Goal: Information Seeking & Learning: Check status

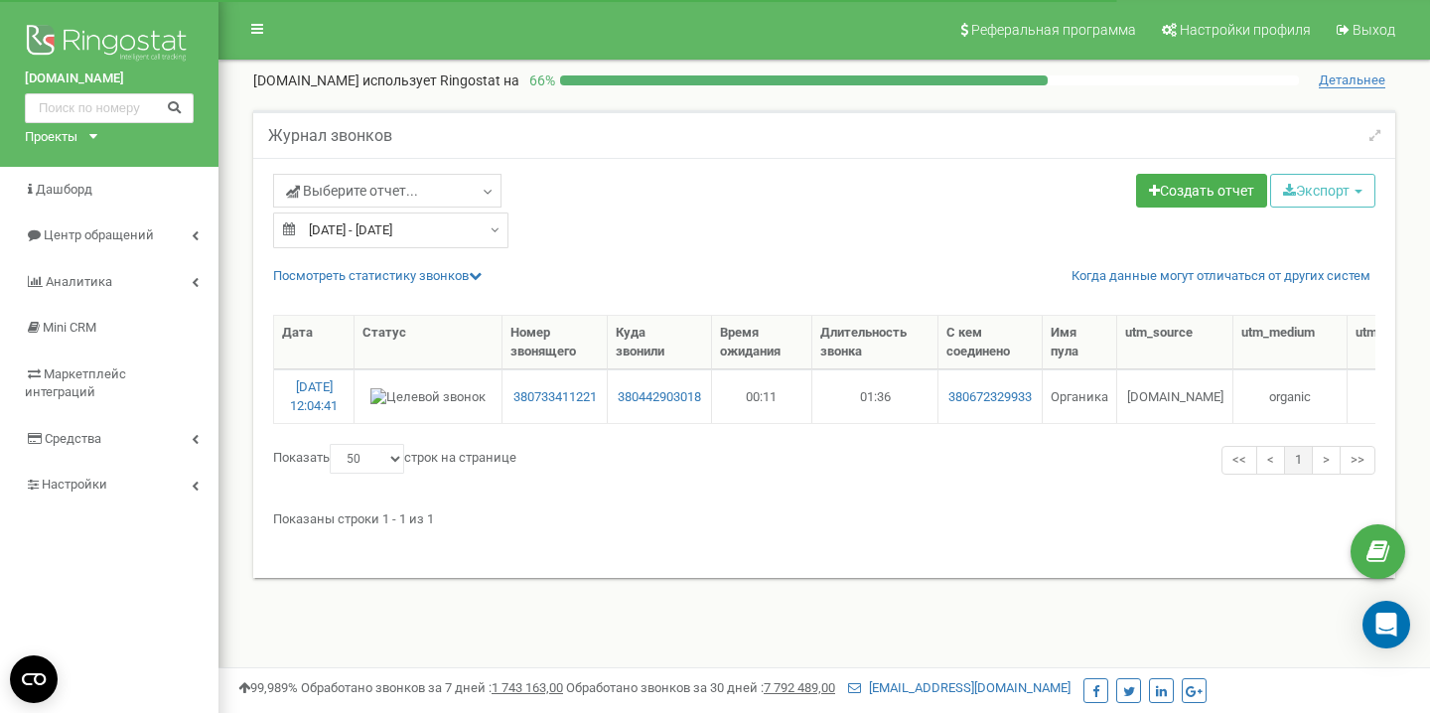
select select "50"
click at [161, 236] on link "Центр обращений" at bounding box center [109, 235] width 218 height 47
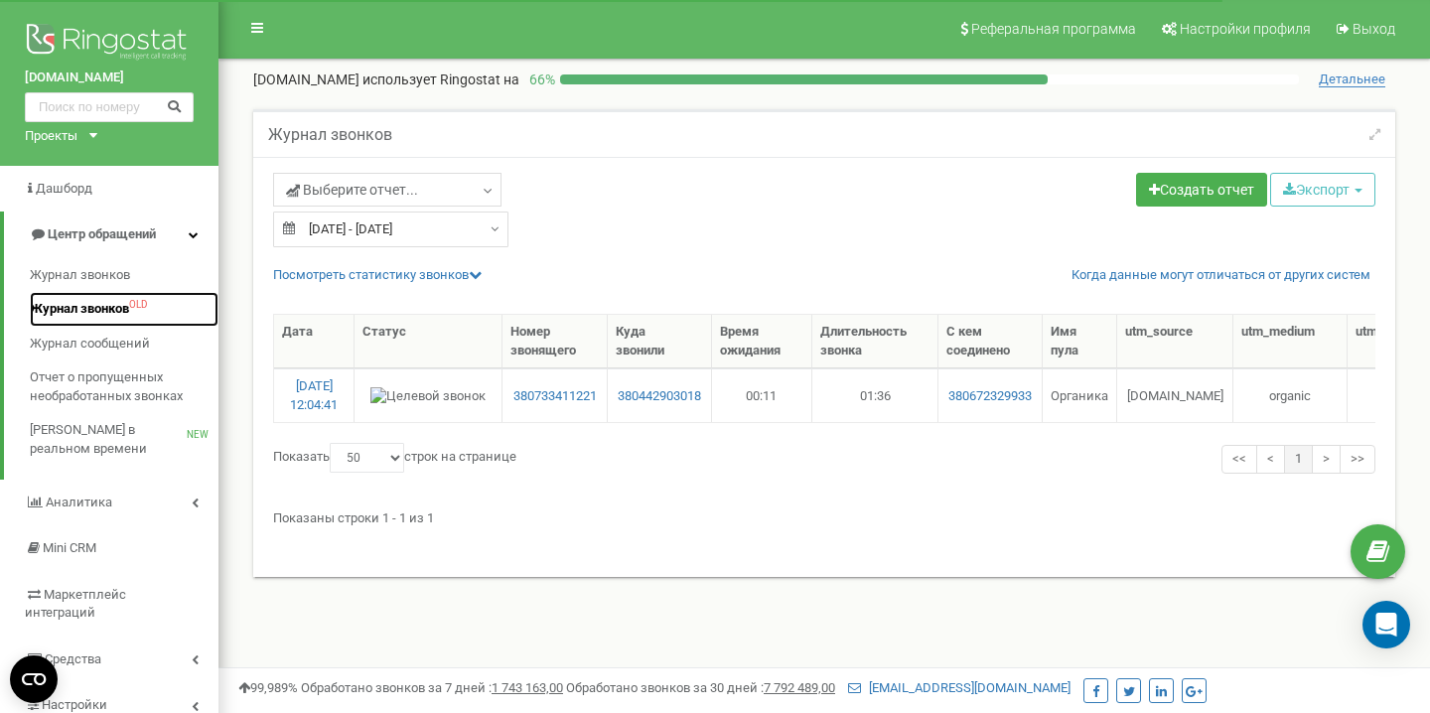
click at [120, 305] on span "Журнал звонков" at bounding box center [79, 309] width 99 height 19
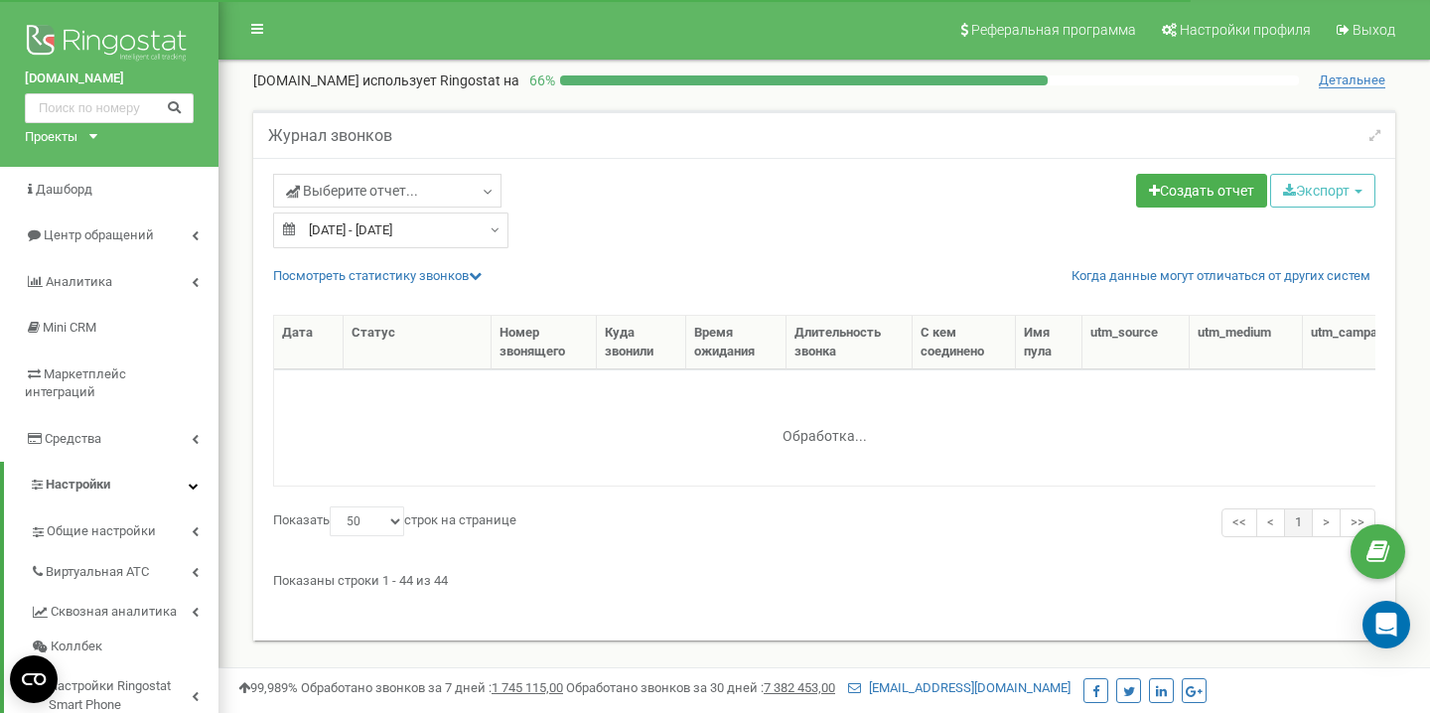
select select "50"
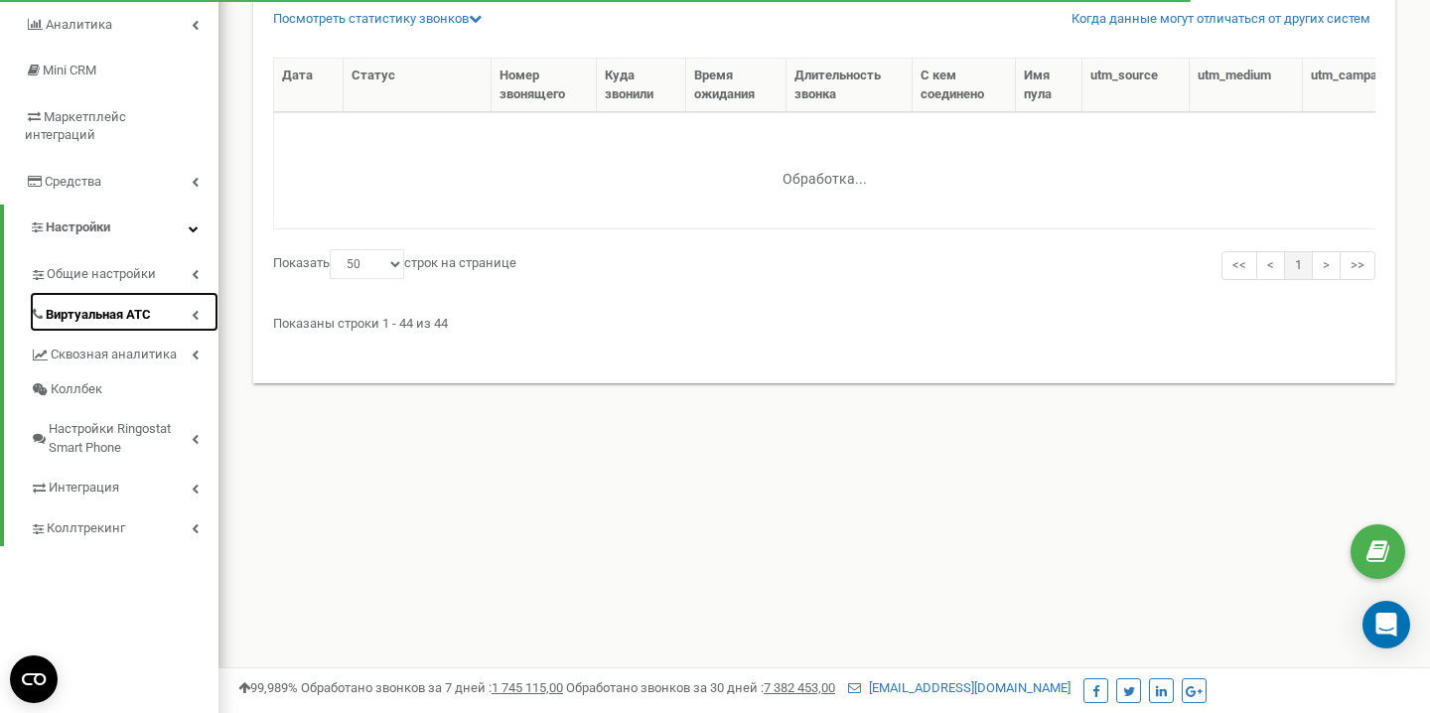
click at [121, 306] on span "Виртуальная АТС" at bounding box center [98, 315] width 105 height 19
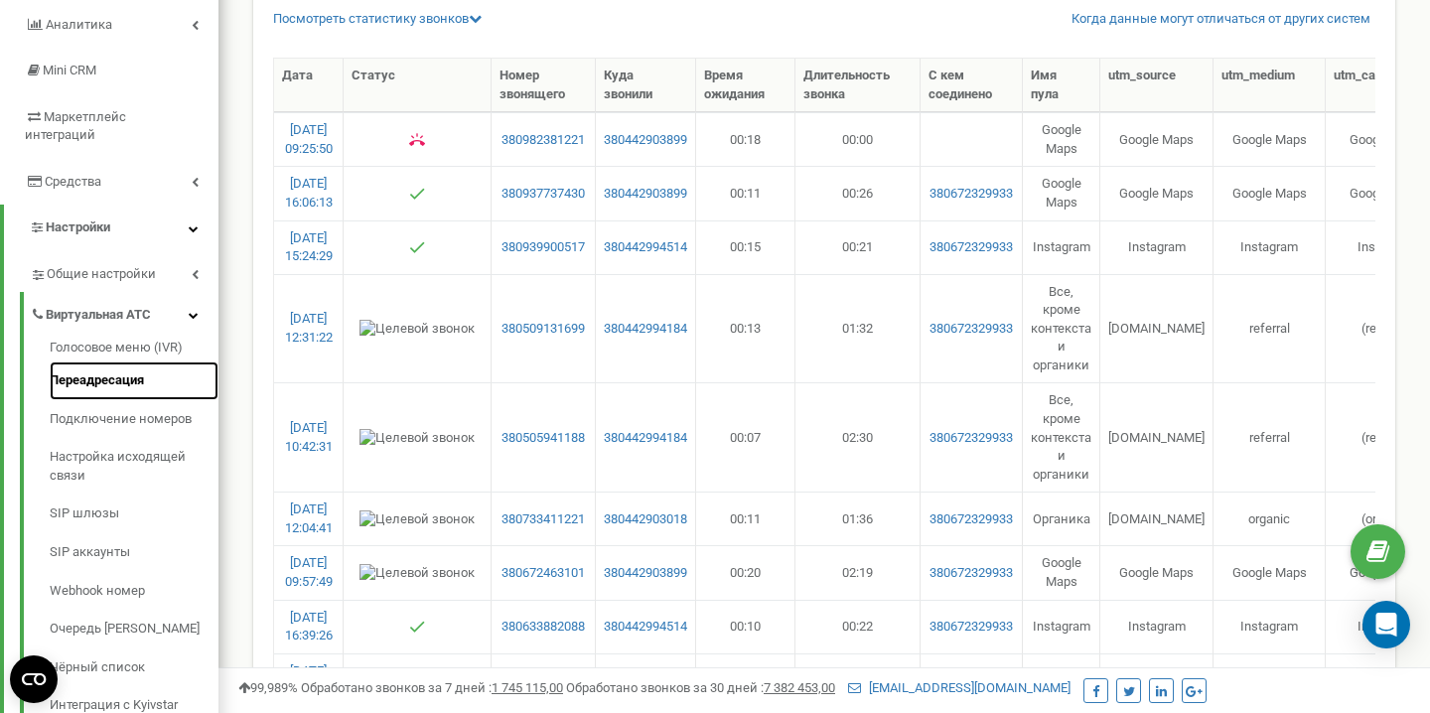
click at [109, 361] on link "Переадресация" at bounding box center [134, 380] width 169 height 39
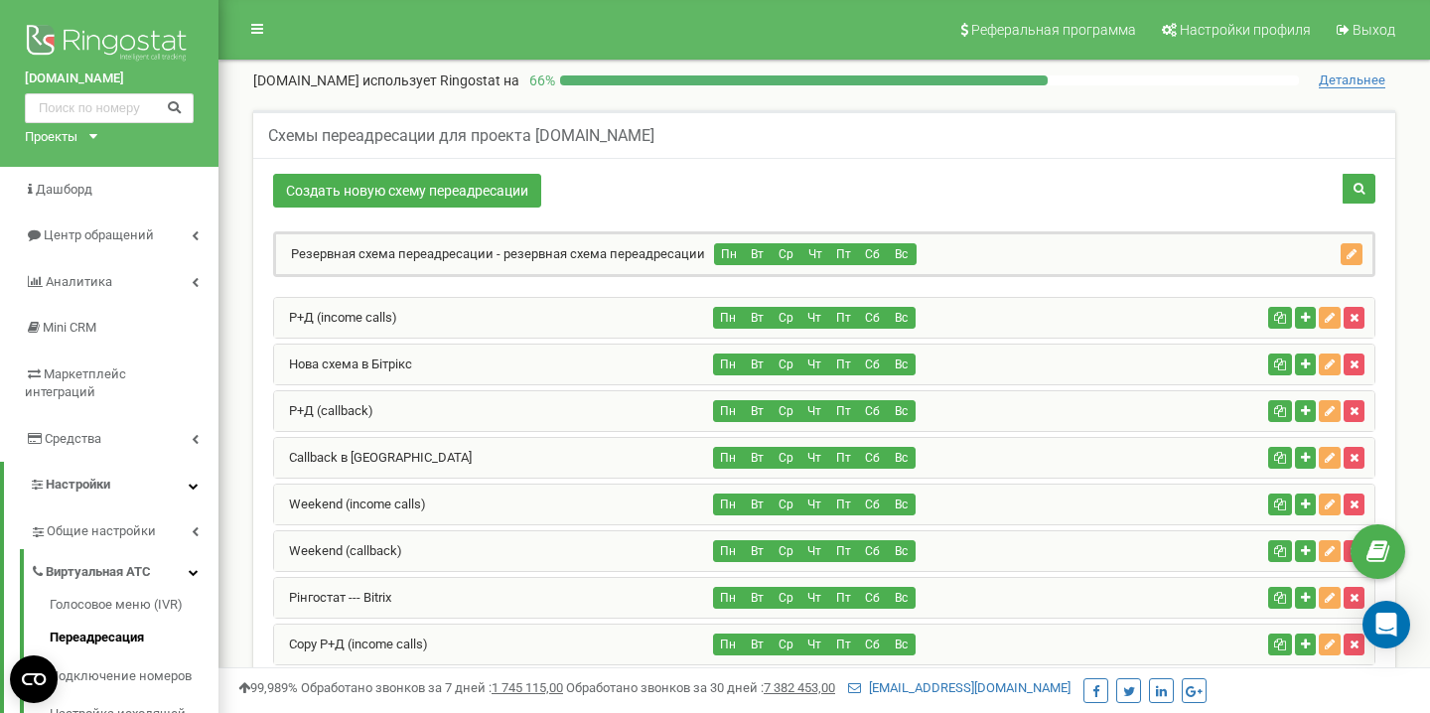
click at [538, 399] on div "Р+Д (callback)" at bounding box center [494, 411] width 440 height 40
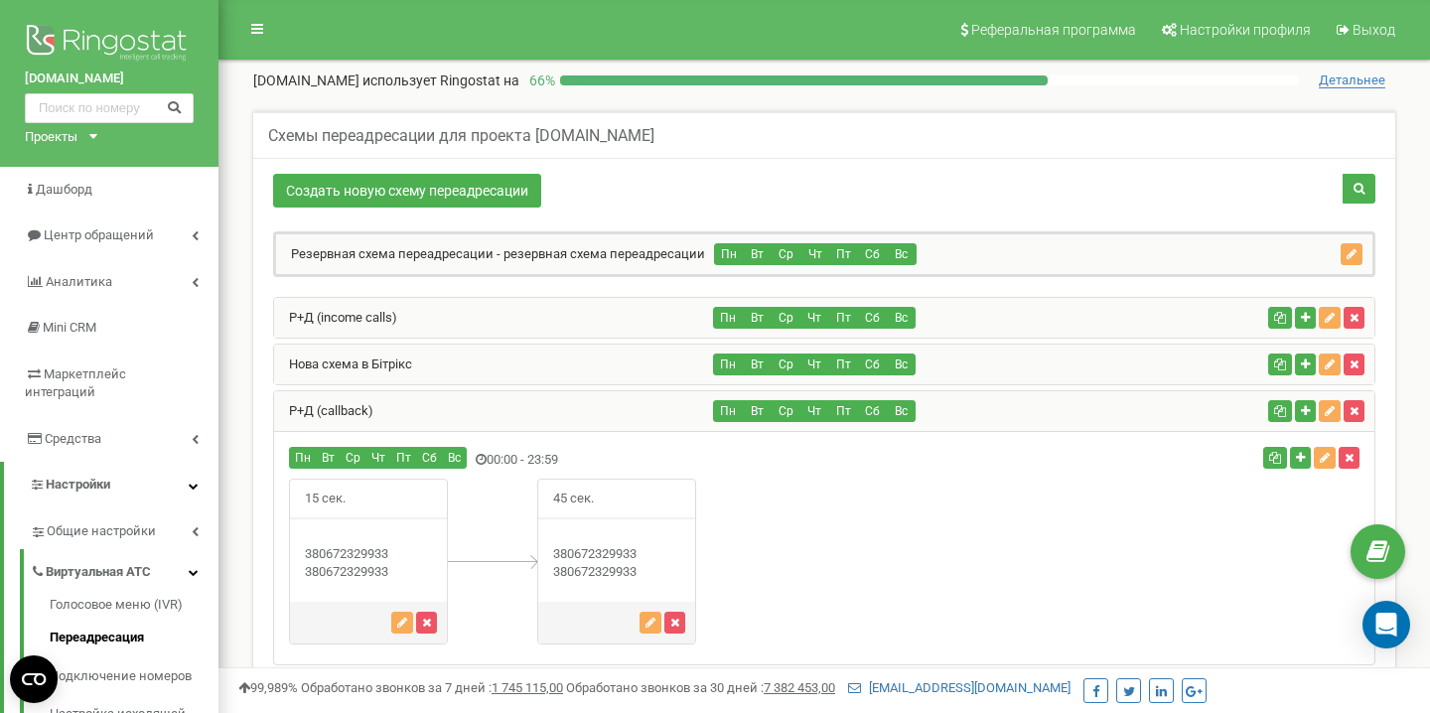
click at [538, 399] on div "Р+Д (callback)" at bounding box center [494, 411] width 440 height 40
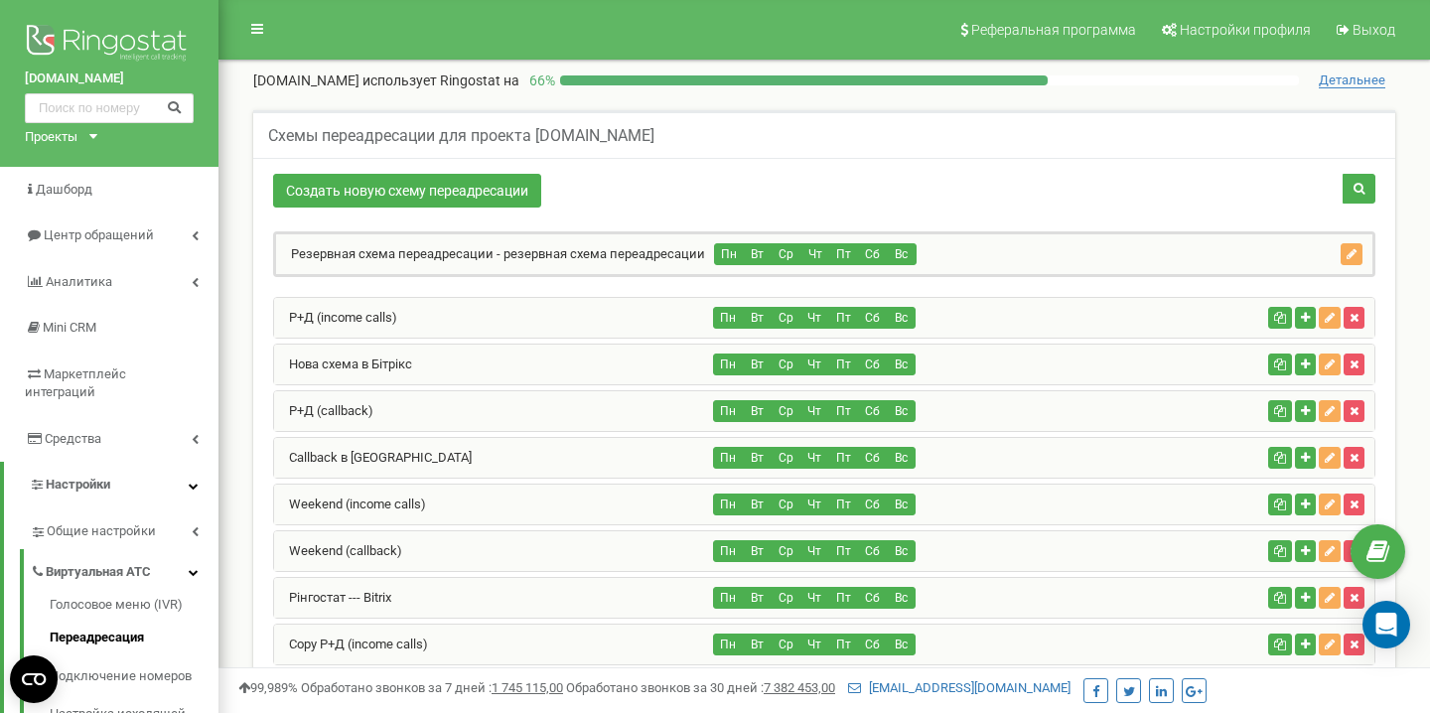
click at [540, 325] on div "Р+Д (income calls)" at bounding box center [494, 318] width 440 height 40
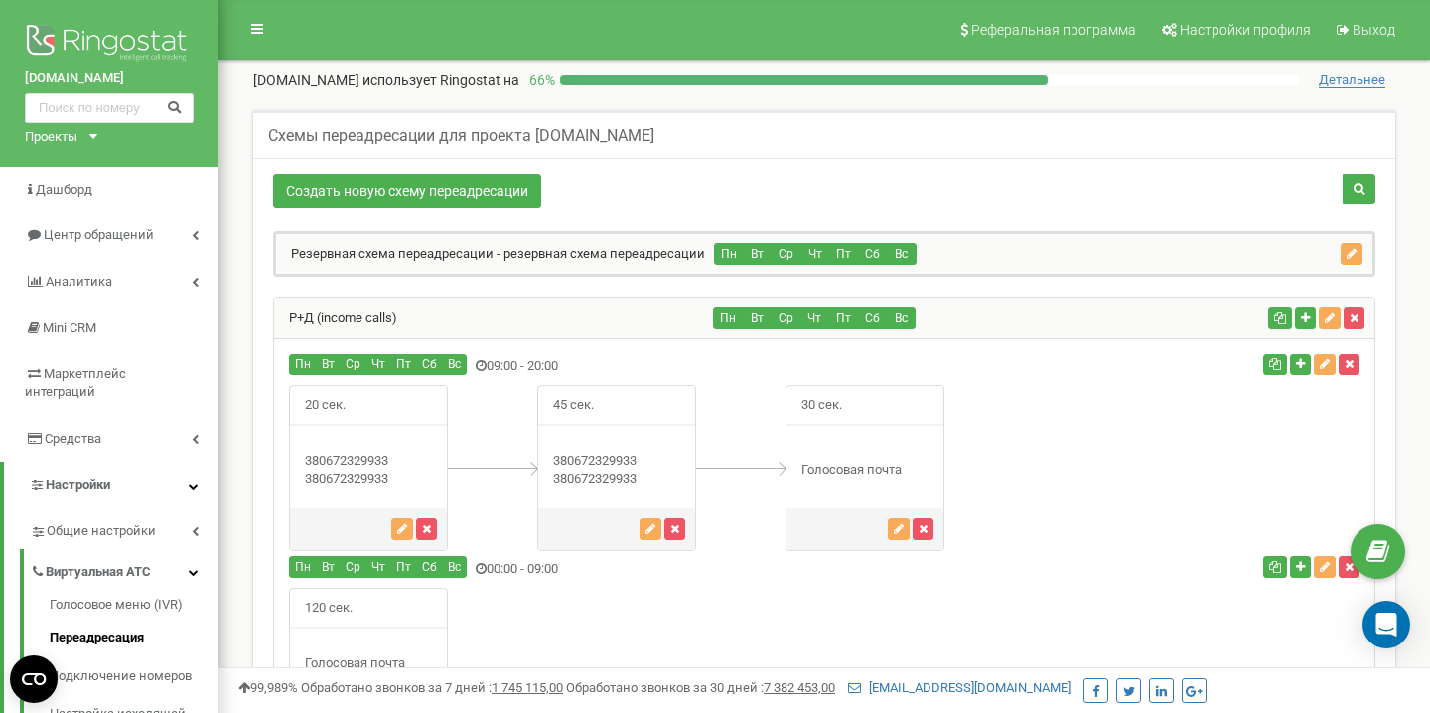
click at [540, 325] on div "Р+Д (income calls)" at bounding box center [494, 318] width 440 height 40
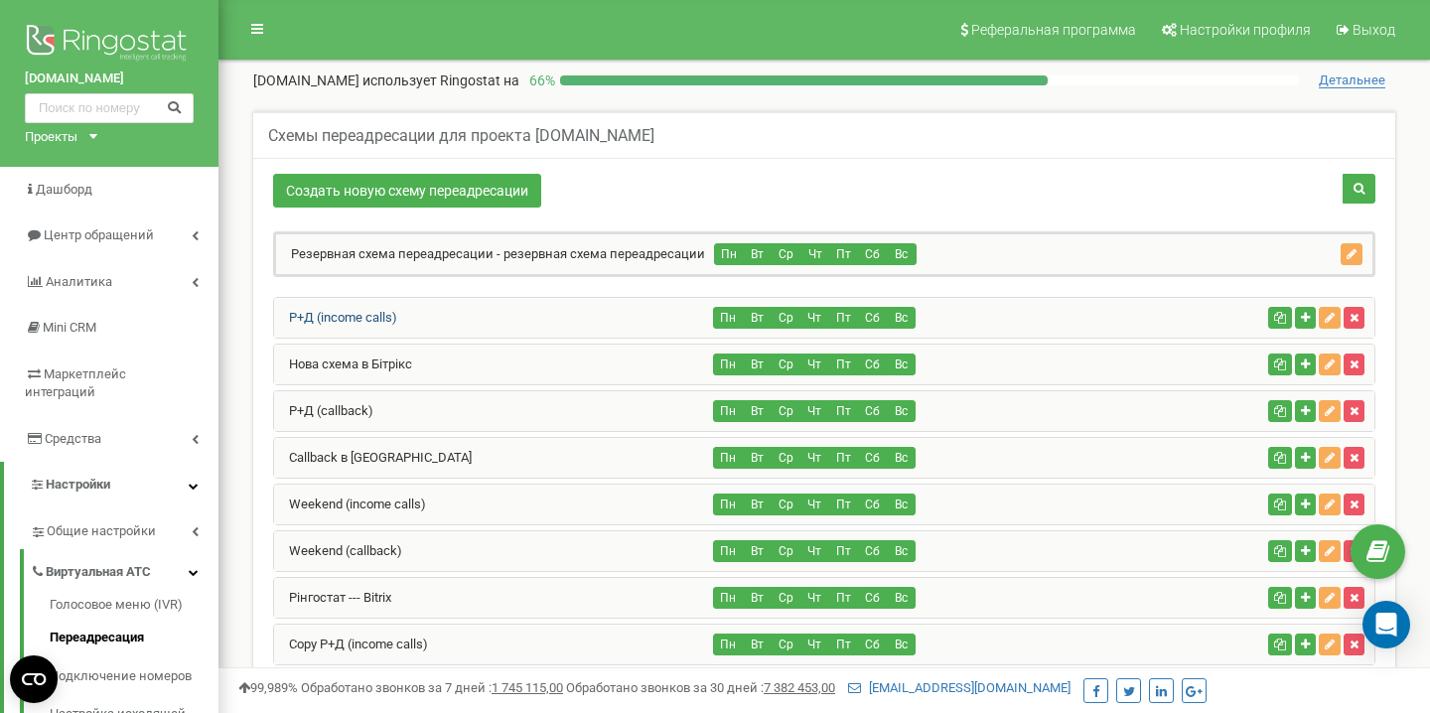
click at [349, 317] on link "Р+Д (income calls)" at bounding box center [335, 317] width 123 height 15
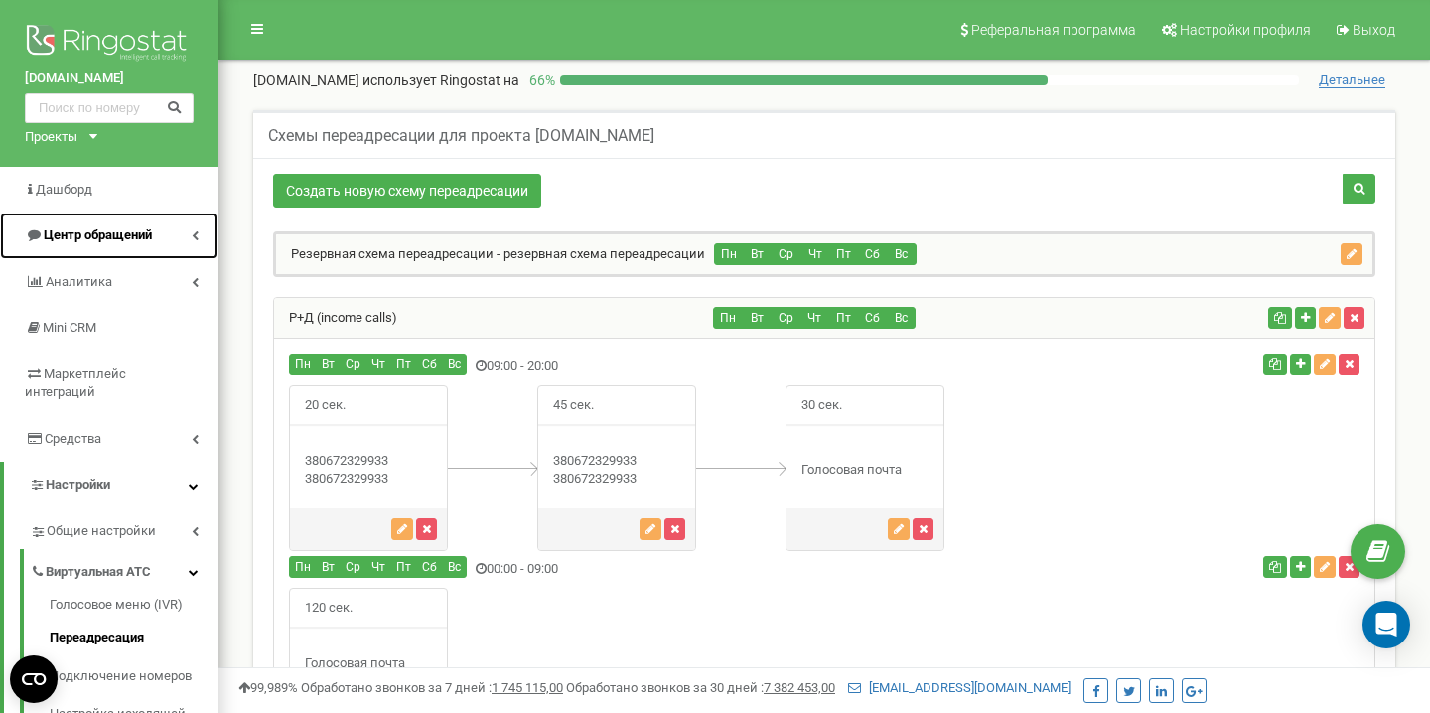
click at [147, 232] on span "Центр обращений" at bounding box center [98, 234] width 108 height 15
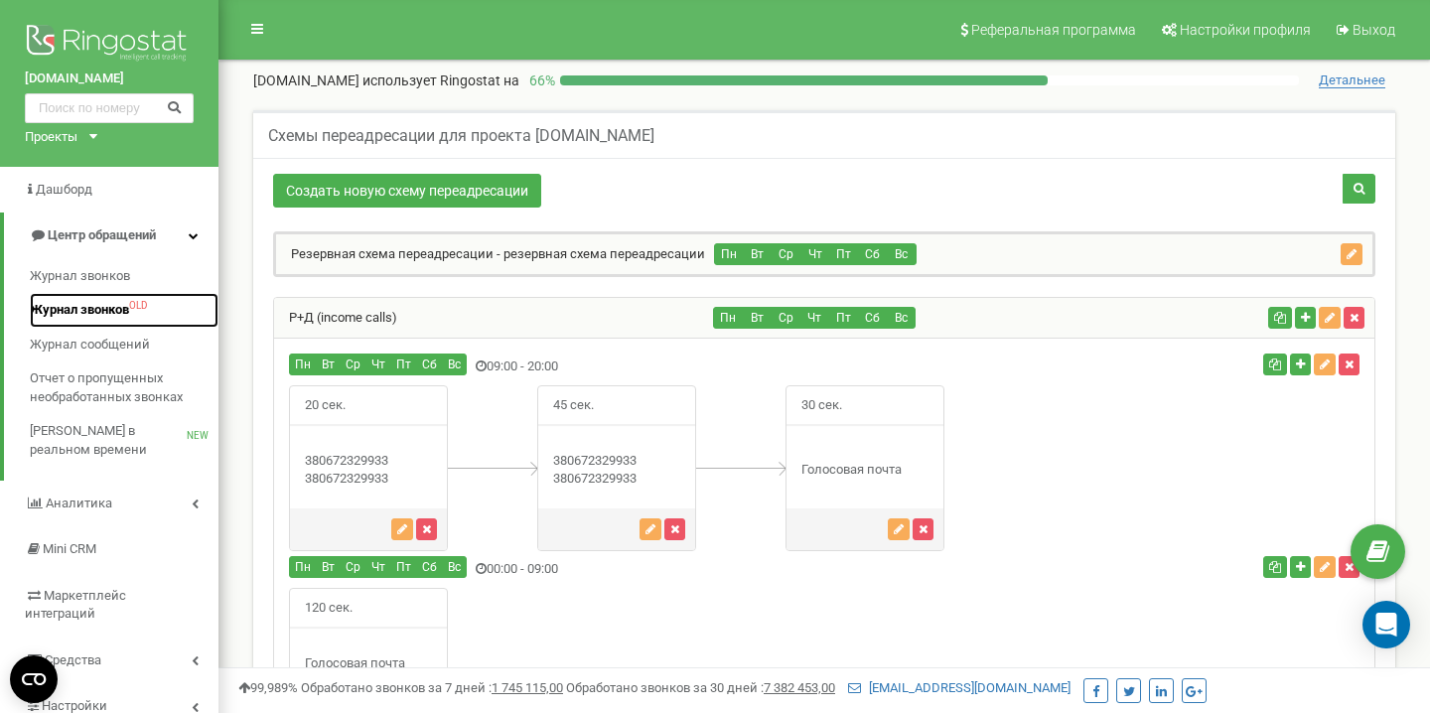
click at [104, 311] on span "Журнал звонков" at bounding box center [79, 310] width 99 height 19
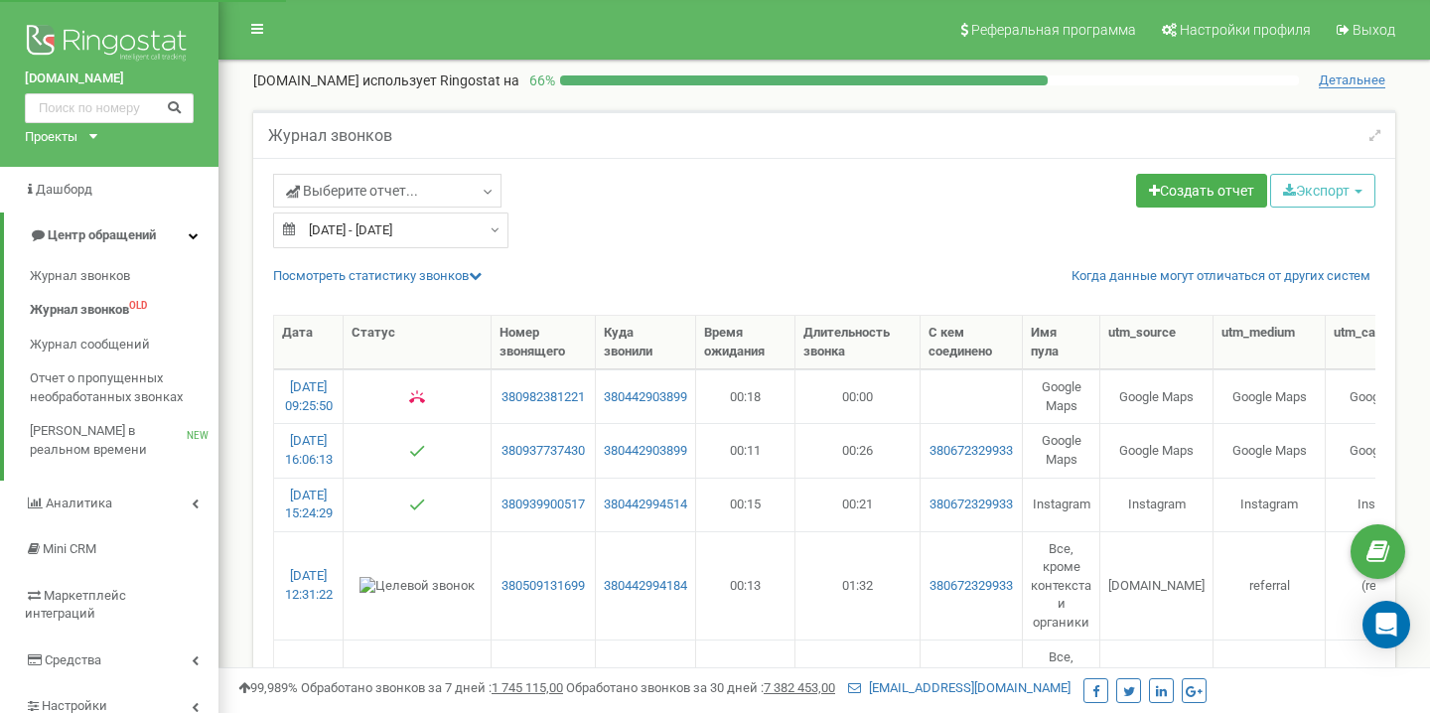
select select "50"
click at [361, 229] on input "[DATE] - [DATE]" at bounding box center [390, 231] width 235 height 36
type input "23.08.2025"
type input "22.09.2025"
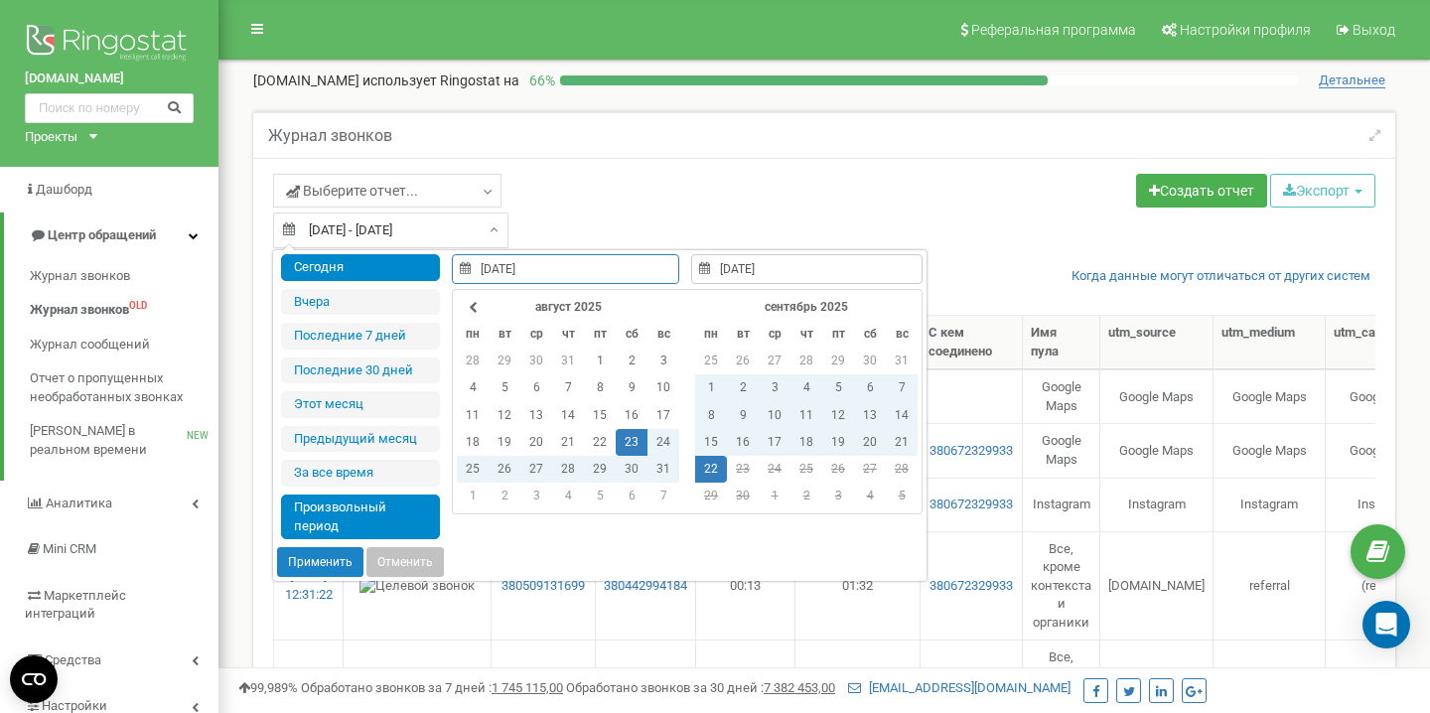
type input "22.09.2025"
click at [362, 268] on li "Сегодня" at bounding box center [360, 267] width 159 height 27
type input "22.09.2025 - 22.09.2025"
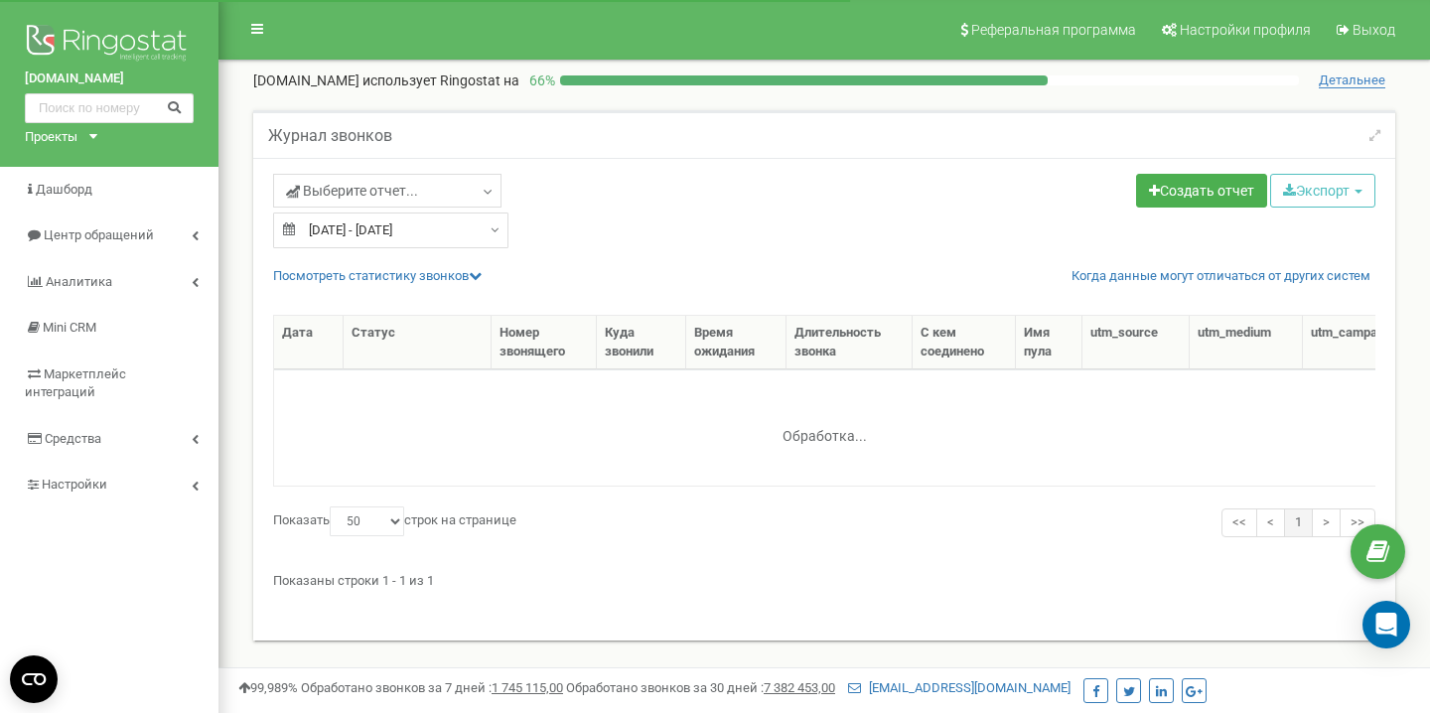
select select "50"
